Goal: Task Accomplishment & Management: Use online tool/utility

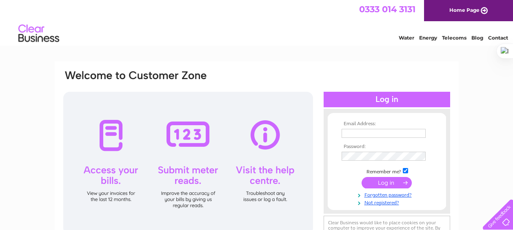
type input "ewapedz@yahoo.co.uk"
click at [393, 186] on input "submit" at bounding box center [386, 182] width 50 height 11
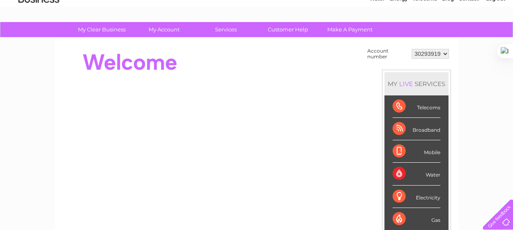
scroll to position [47, 0]
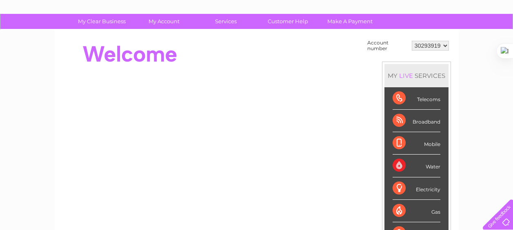
click at [435, 167] on div "Water" at bounding box center [416, 166] width 48 height 22
click at [407, 169] on div "Water" at bounding box center [416, 166] width 48 height 22
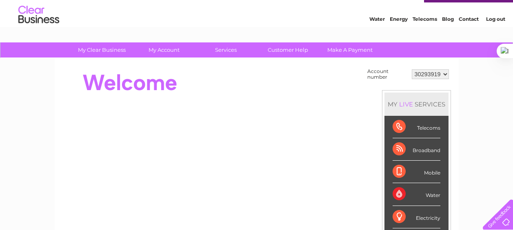
scroll to position [33, 0]
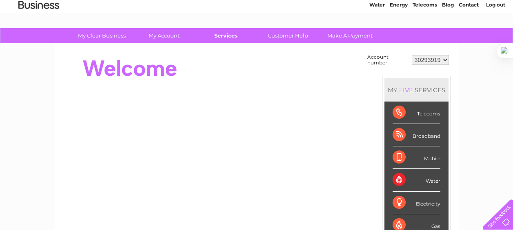
click at [224, 36] on link "Services" at bounding box center [225, 35] width 67 height 15
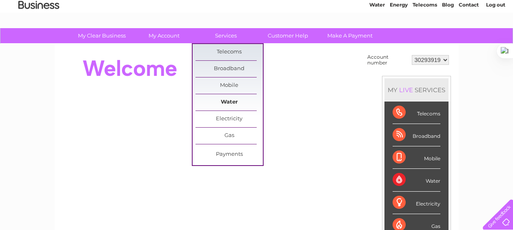
click at [249, 104] on link "Water" at bounding box center [228, 102] width 67 height 16
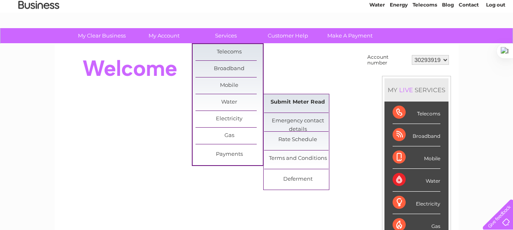
click at [316, 101] on link "Submit Meter Read" at bounding box center [297, 102] width 67 height 16
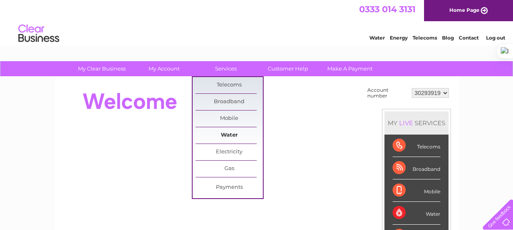
click at [241, 136] on link "Water" at bounding box center [228, 135] width 67 height 16
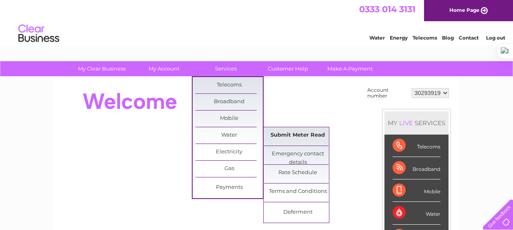
click at [311, 135] on link "Submit Meter Read" at bounding box center [297, 135] width 67 height 16
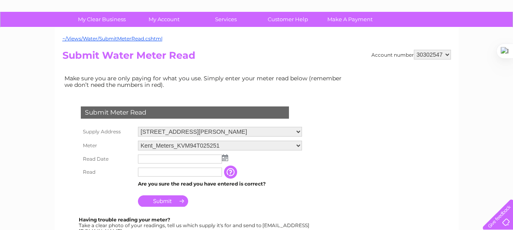
scroll to position [49, 0]
click at [168, 162] on input "text" at bounding box center [180, 159] width 84 height 9
click at [225, 160] on img at bounding box center [226, 158] width 6 height 7
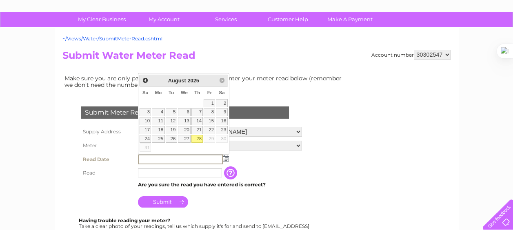
click at [199, 139] on link "28" at bounding box center [196, 139] width 11 height 8
type input "2025/08/28"
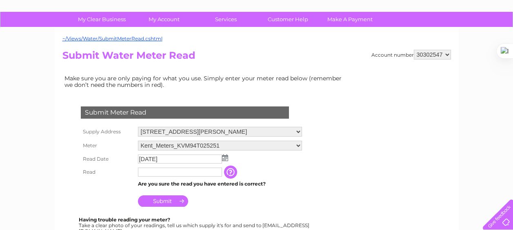
click at [185, 174] on input "text" at bounding box center [180, 172] width 84 height 9
type input "10275"
click at [178, 206] on input "Submit" at bounding box center [163, 201] width 50 height 11
